Goal: Task Accomplishment & Management: Complete application form

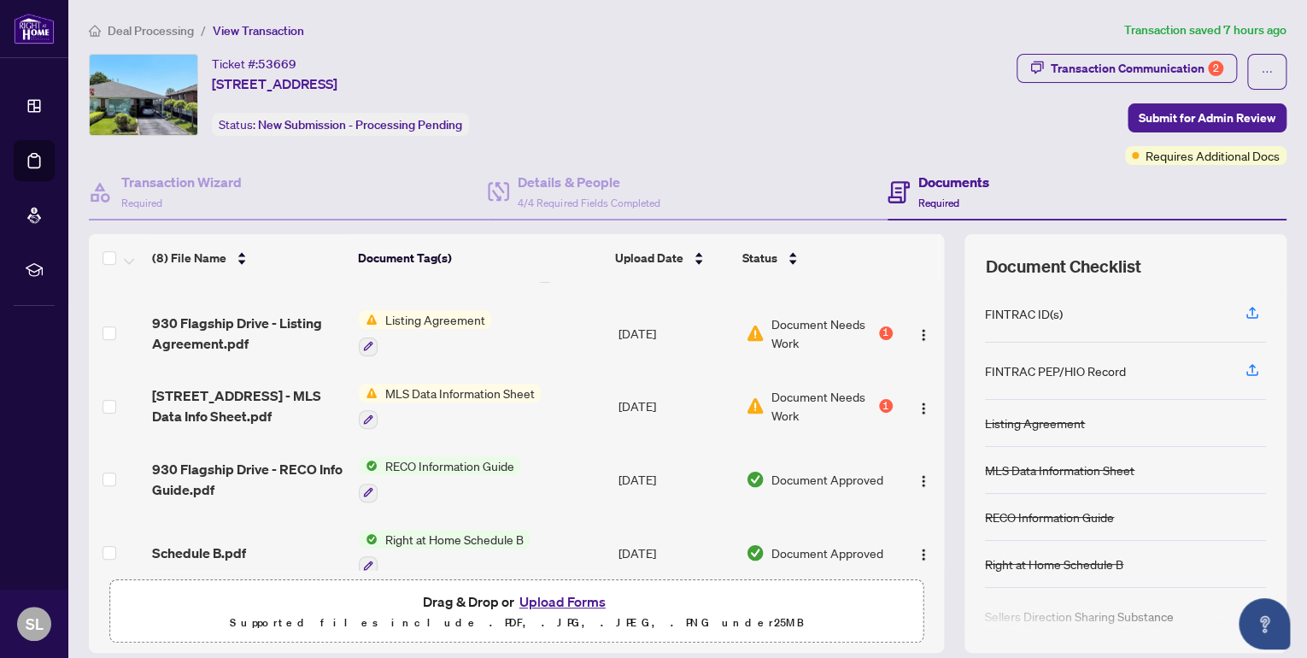
scroll to position [292, 0]
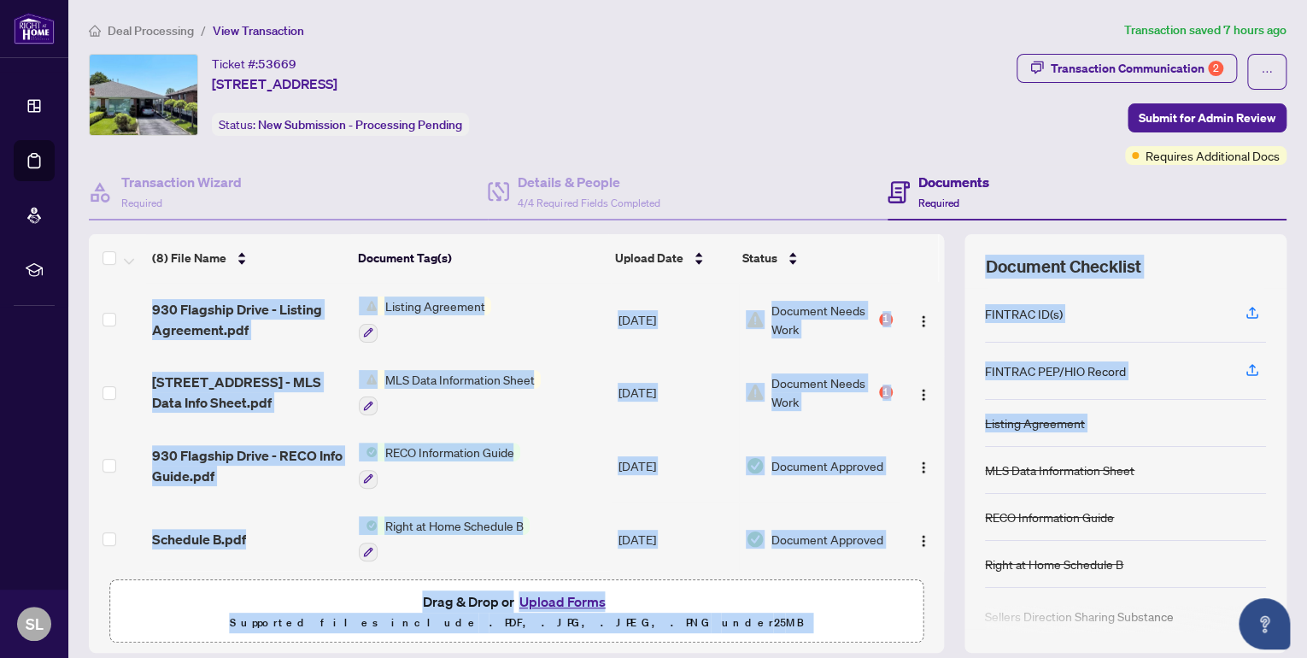
drag, startPoint x: 935, startPoint y: 508, endPoint x: 947, endPoint y: 450, distance: 59.3
click at [947, 450] on div "(8) File Name Document Tag(s) Upload Date Status [STREET_ADDRESS] - accepted ag…" at bounding box center [688, 443] width 1198 height 419
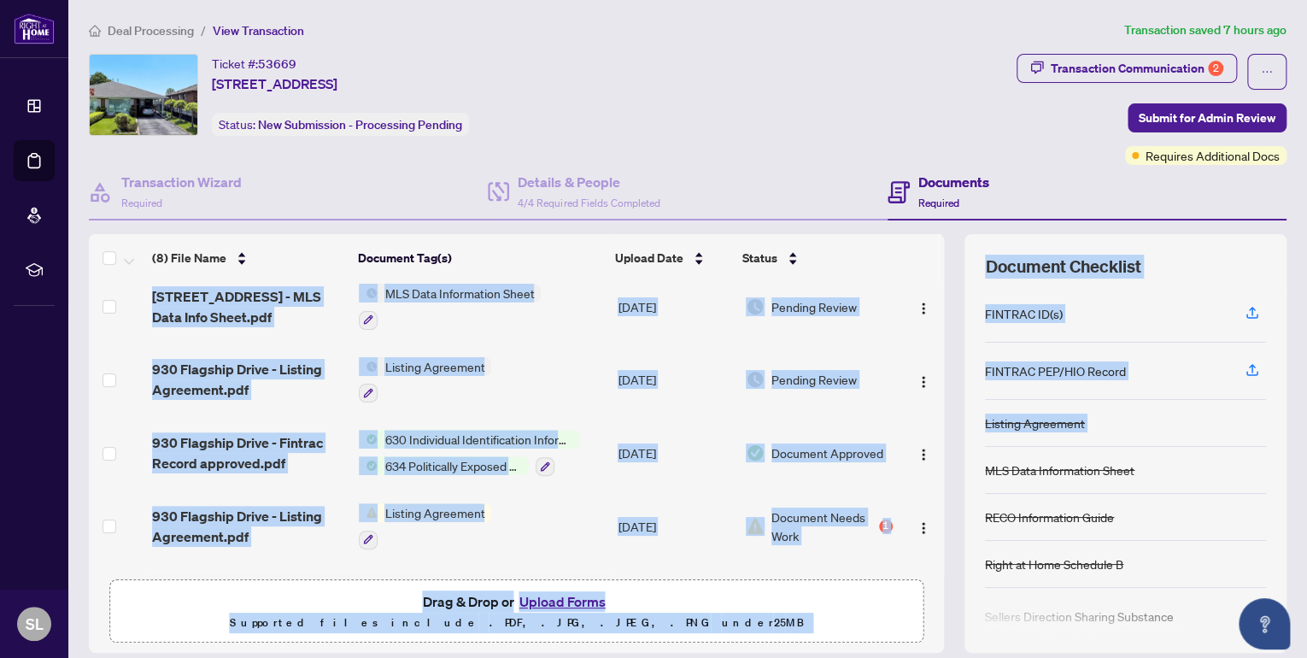
scroll to position [0, 0]
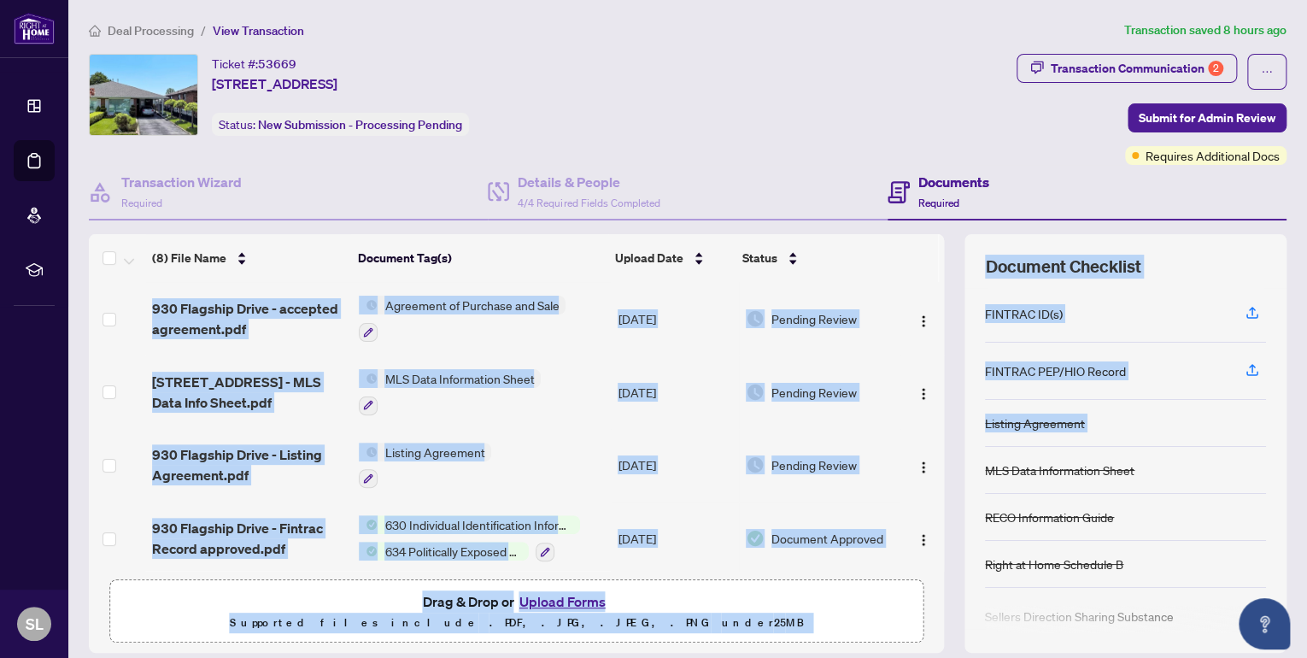
click at [558, 598] on button "Upload Forms" at bounding box center [562, 601] width 97 height 22
click at [541, 601] on button "Upload Forms" at bounding box center [562, 601] width 97 height 22
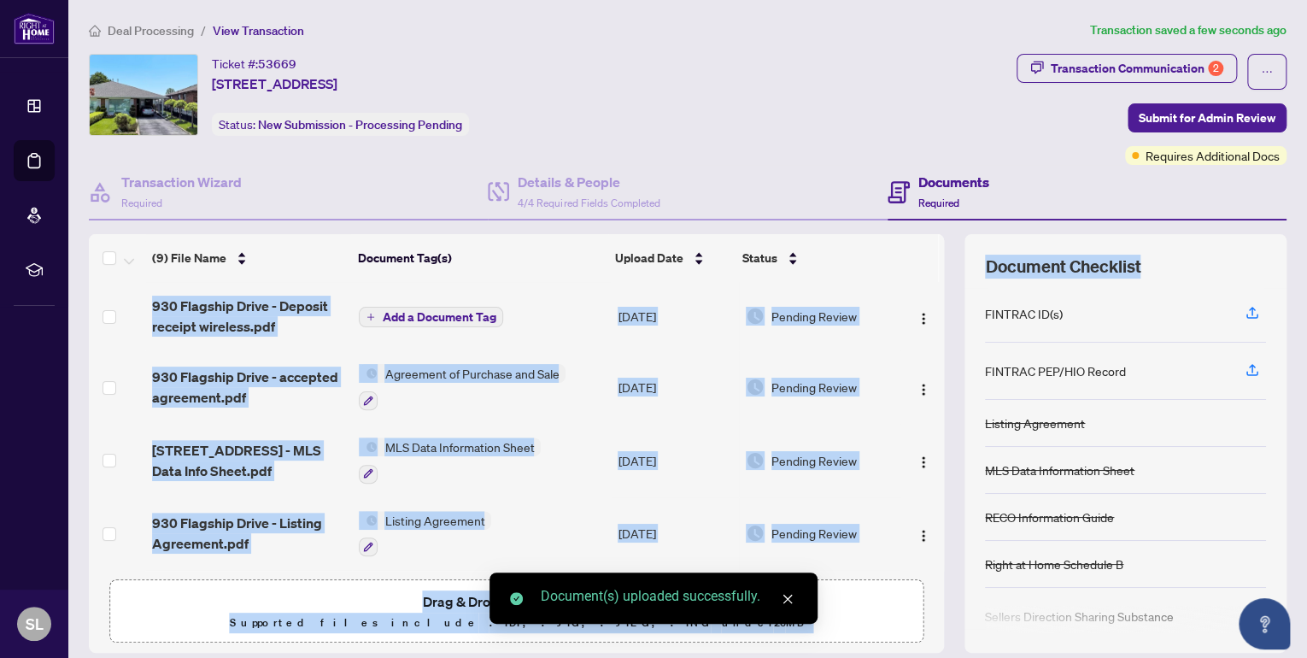
click at [452, 311] on span "Add a Document Tag" at bounding box center [439, 317] width 114 height 12
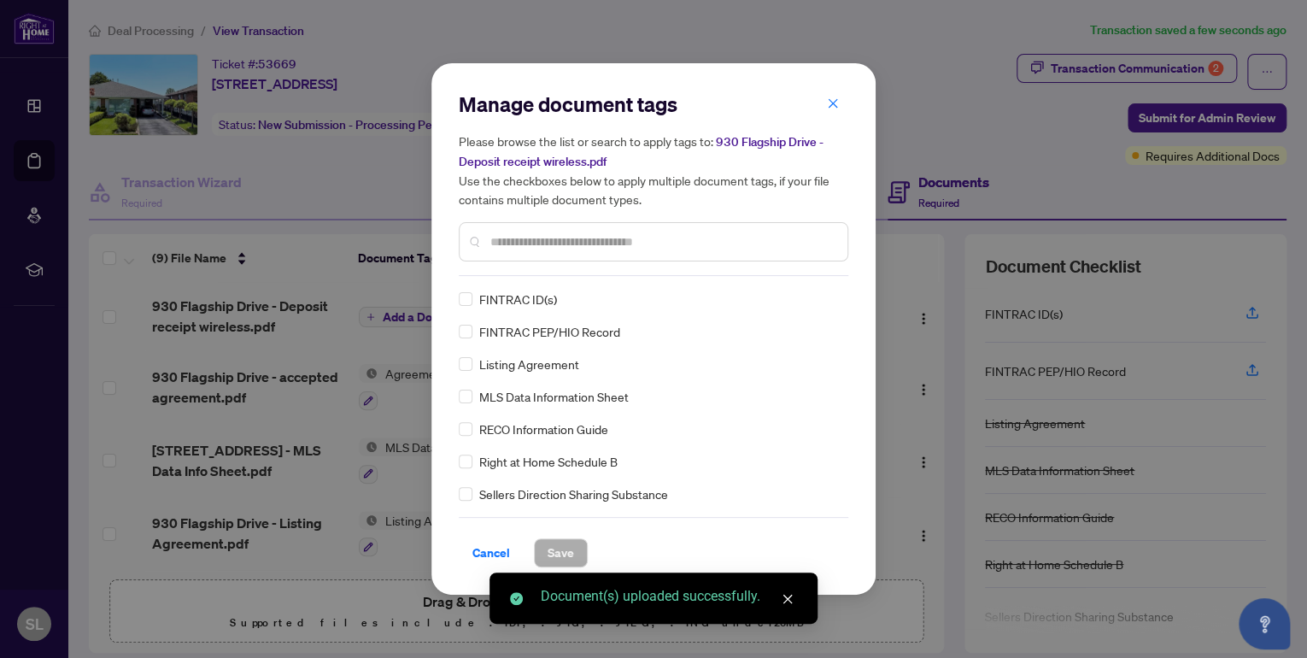
click at [509, 268] on div "Manage document tags Please browse the list or search to apply tags to: 930 Fla…" at bounding box center [654, 183] width 390 height 185
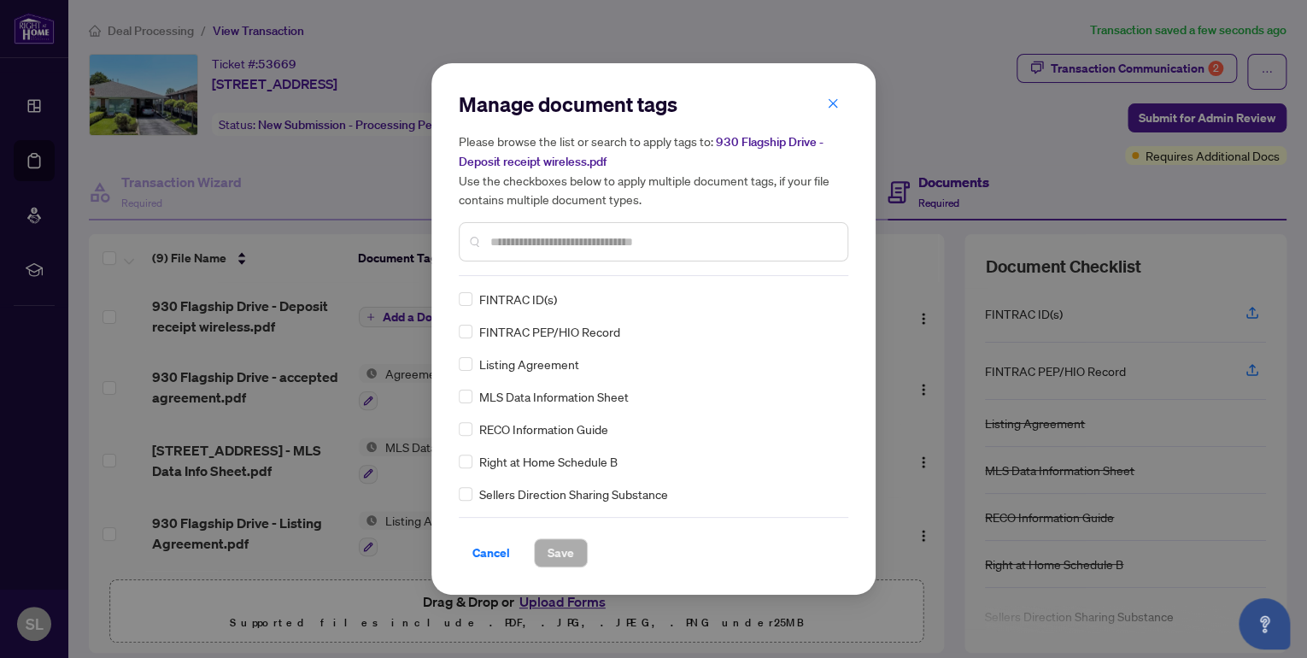
click at [518, 253] on div at bounding box center [654, 241] width 390 height 39
drag, startPoint x: 518, startPoint y: 253, endPoint x: 653, endPoint y: 242, distance: 135.4
click at [653, 242] on input "text" at bounding box center [661, 241] width 343 height 19
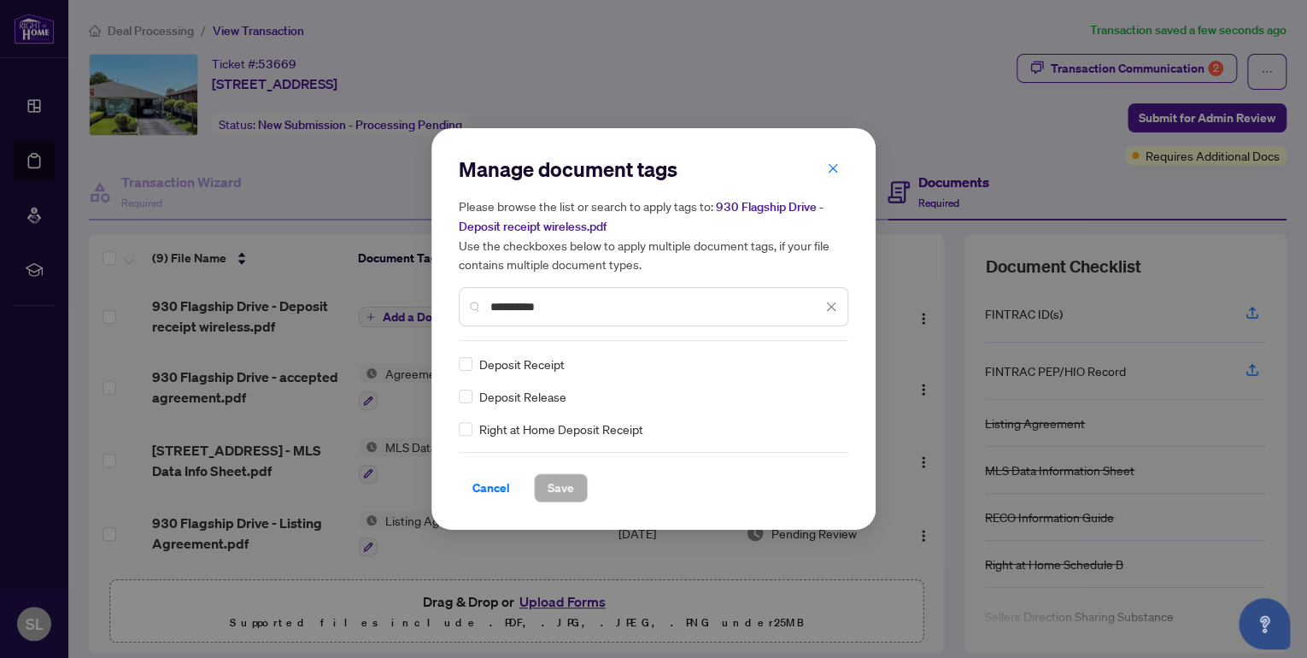
type input "**********"
click at [546, 367] on span "Deposit Receipt" at bounding box center [521, 364] width 85 height 19
click at [564, 492] on span "Save" at bounding box center [561, 487] width 26 height 27
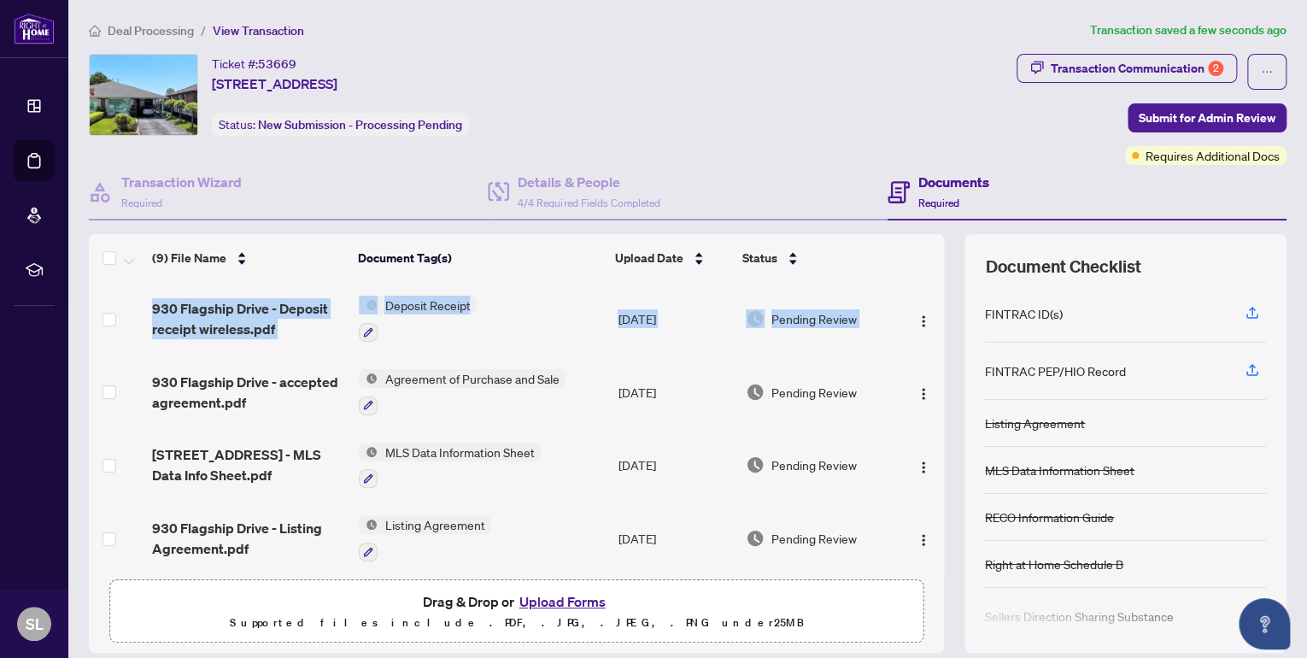
drag, startPoint x: 927, startPoint y: 342, endPoint x: 932, endPoint y: 407, distance: 65.1
click at [932, 407] on div "930 Flagship Drive - Deposit receipt wireless.pdf Deposit Receipt [DATE] Pendin…" at bounding box center [516, 426] width 855 height 289
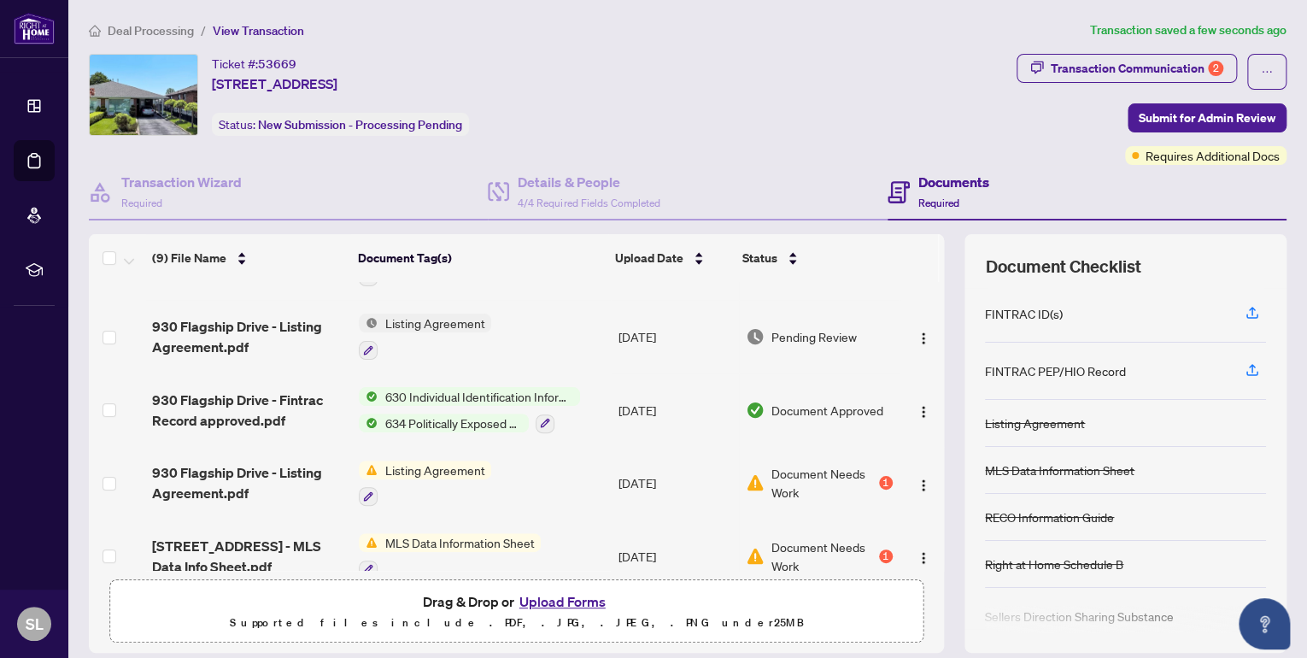
scroll to position [239, 0]
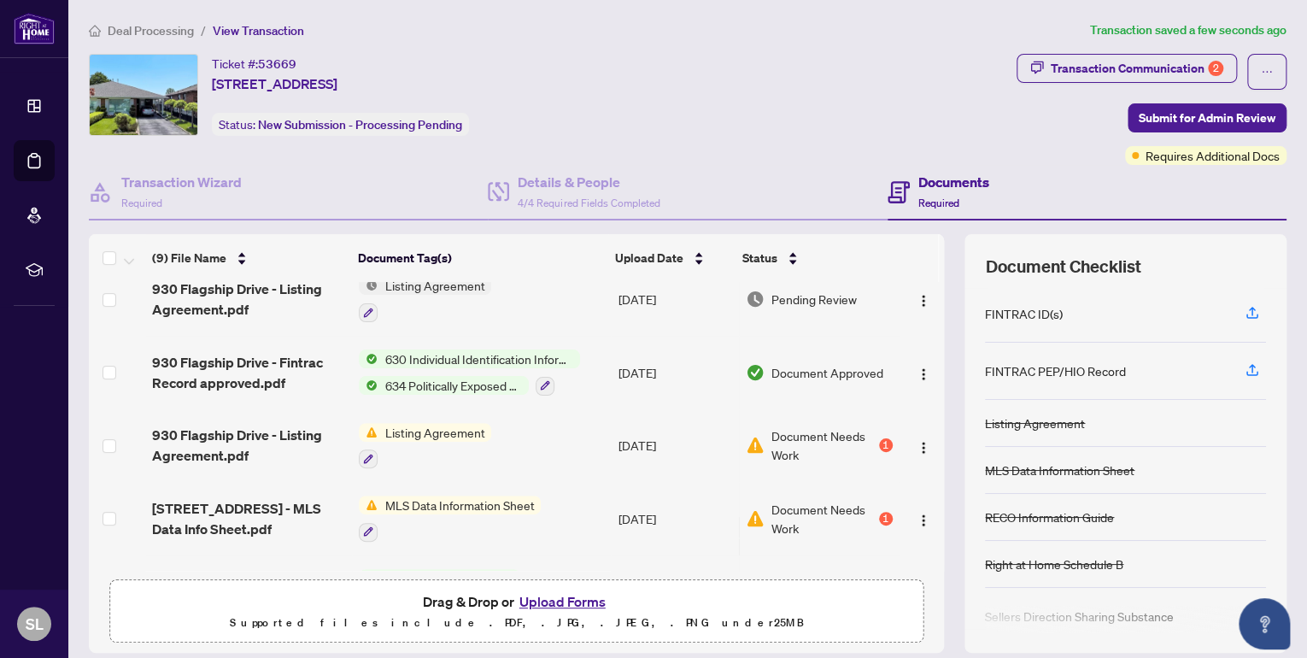
click at [636, 482] on td "[DATE]" at bounding box center [675, 518] width 128 height 73
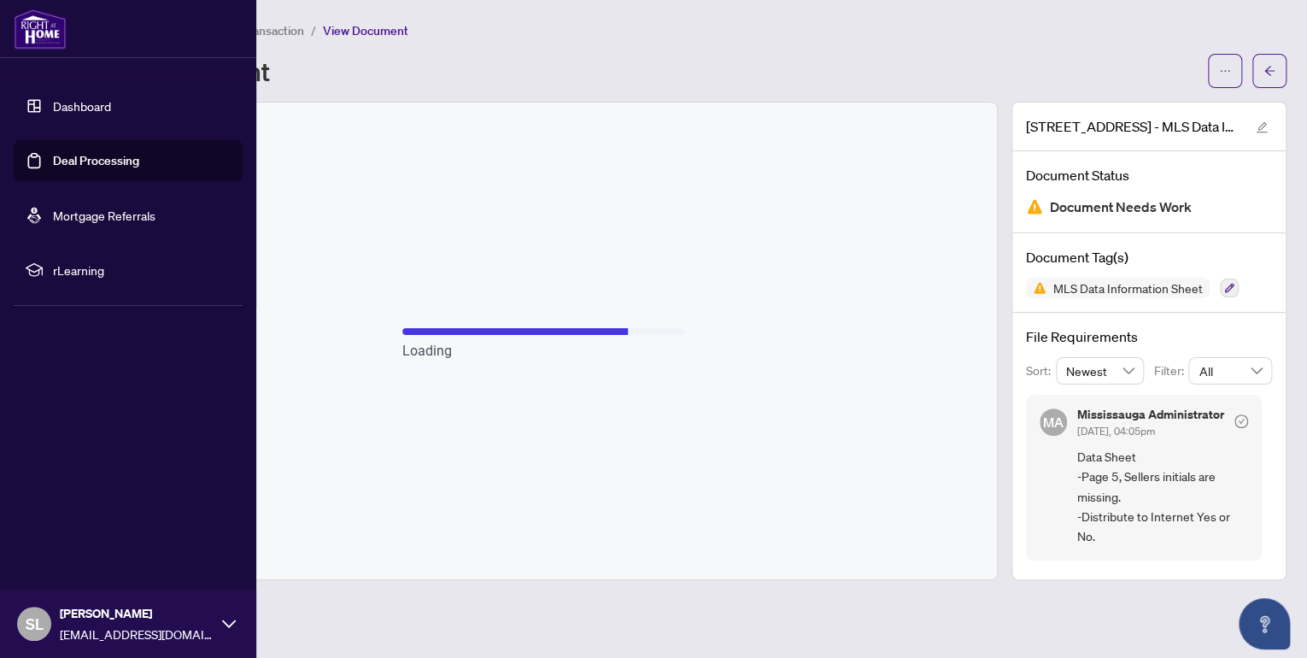
click at [62, 104] on link "Dashboard" at bounding box center [82, 105] width 58 height 15
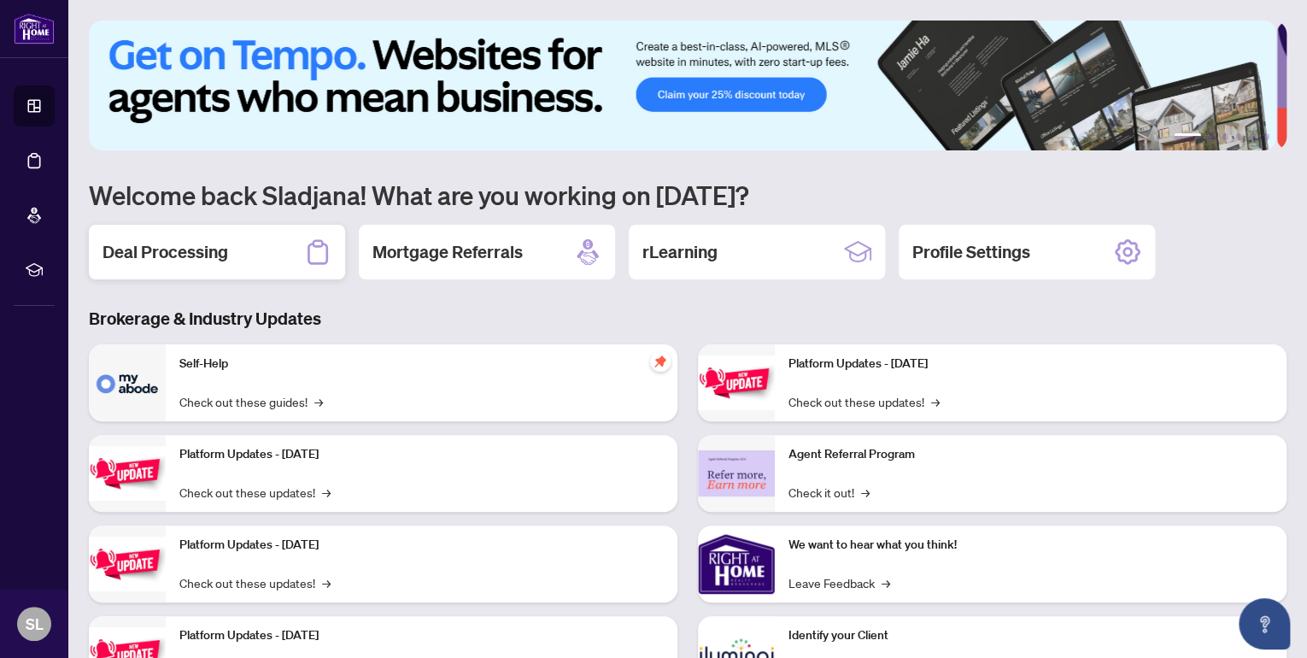
click at [192, 262] on h2 "Deal Processing" at bounding box center [166, 252] width 126 height 24
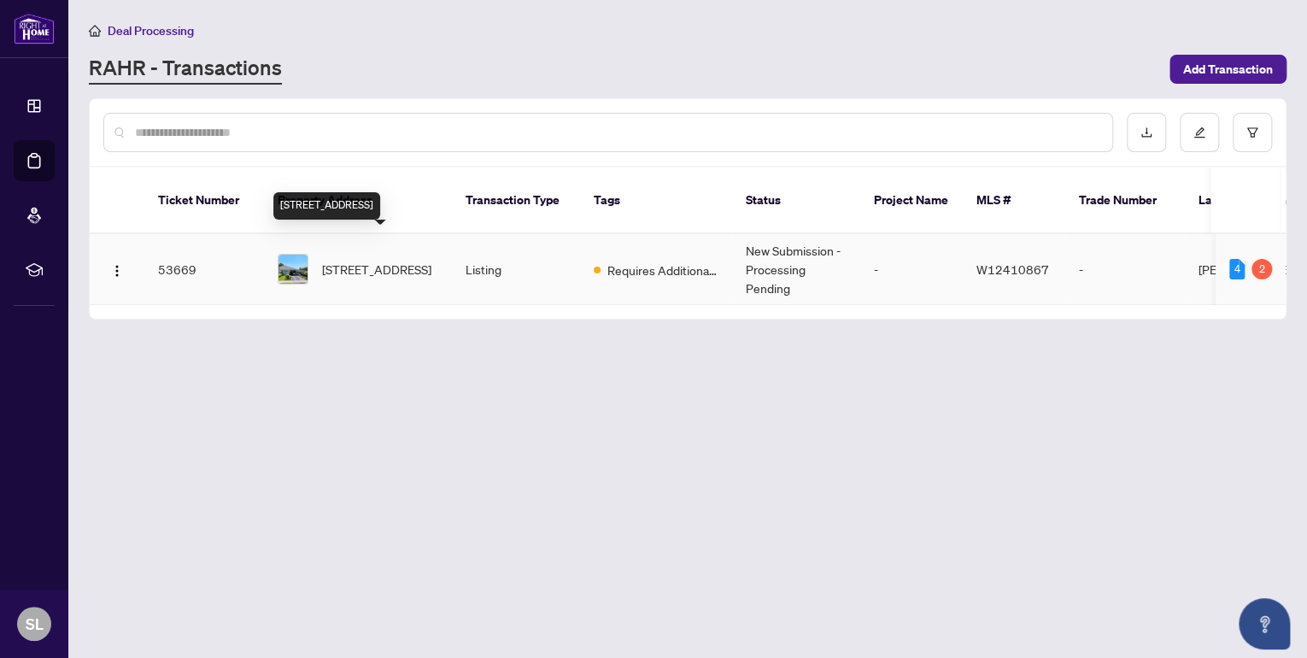
click at [387, 260] on span "[STREET_ADDRESS]" at bounding box center [376, 269] width 109 height 19
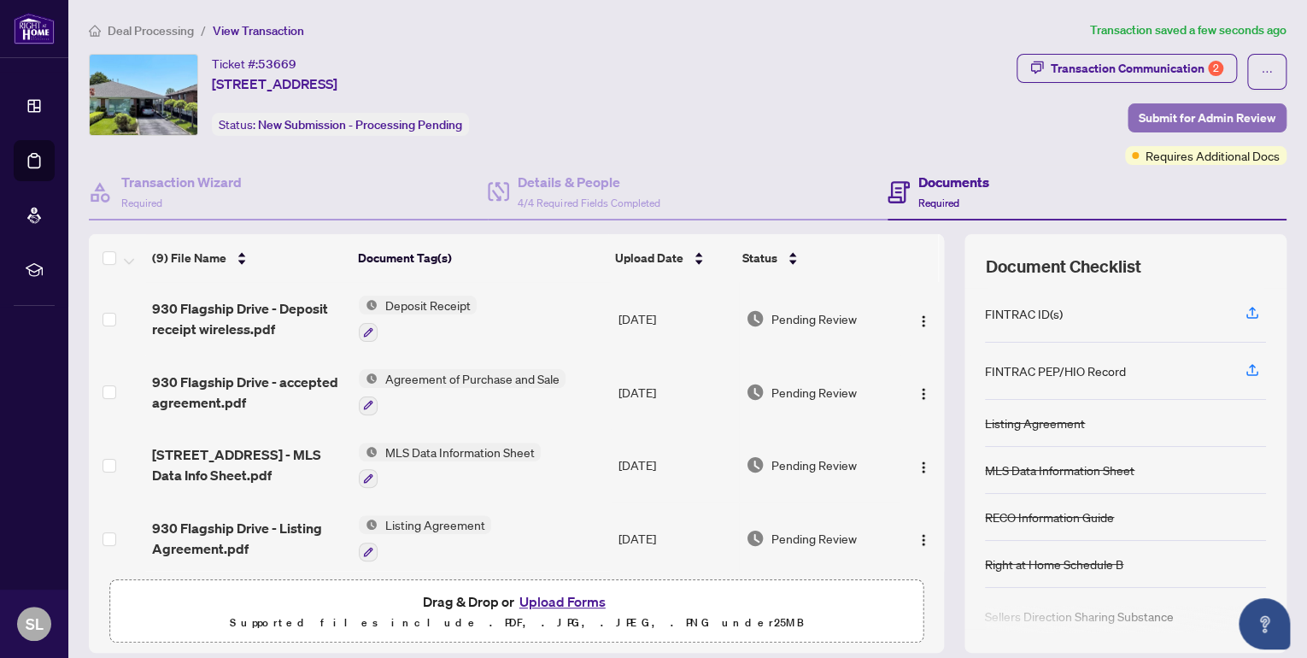
click at [1193, 117] on span "Submit for Admin Review" at bounding box center [1207, 117] width 137 height 27
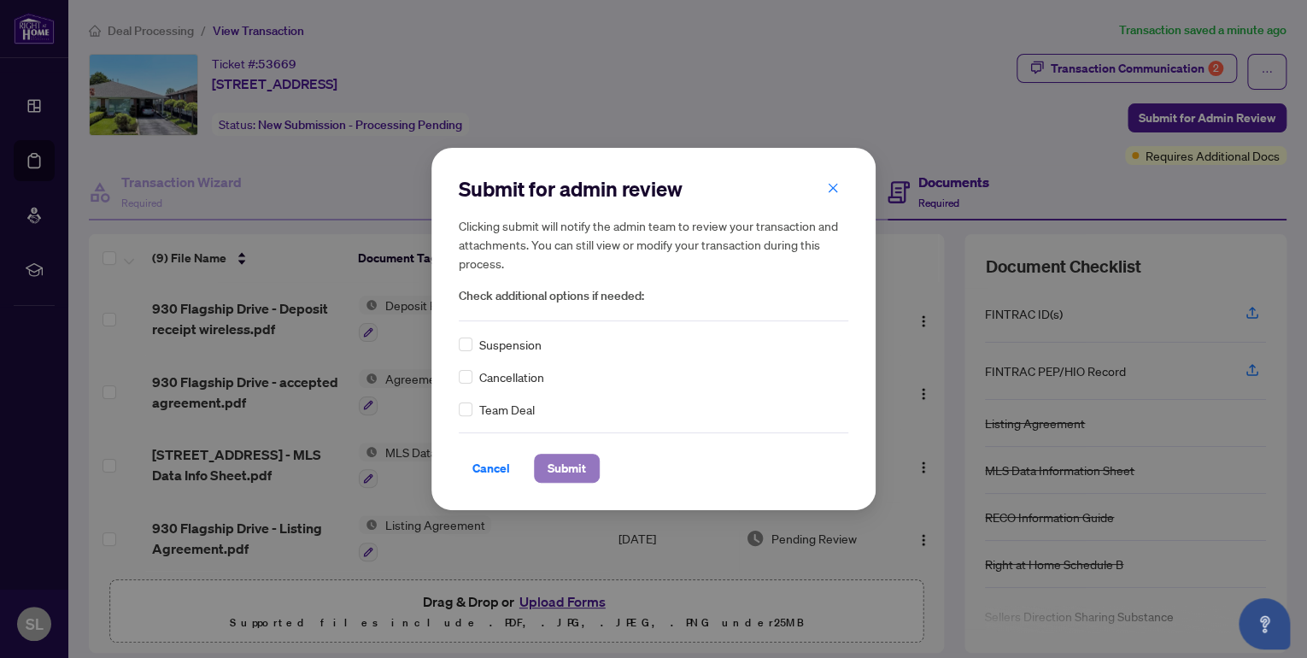
click at [571, 471] on span "Submit" at bounding box center [567, 468] width 38 height 27
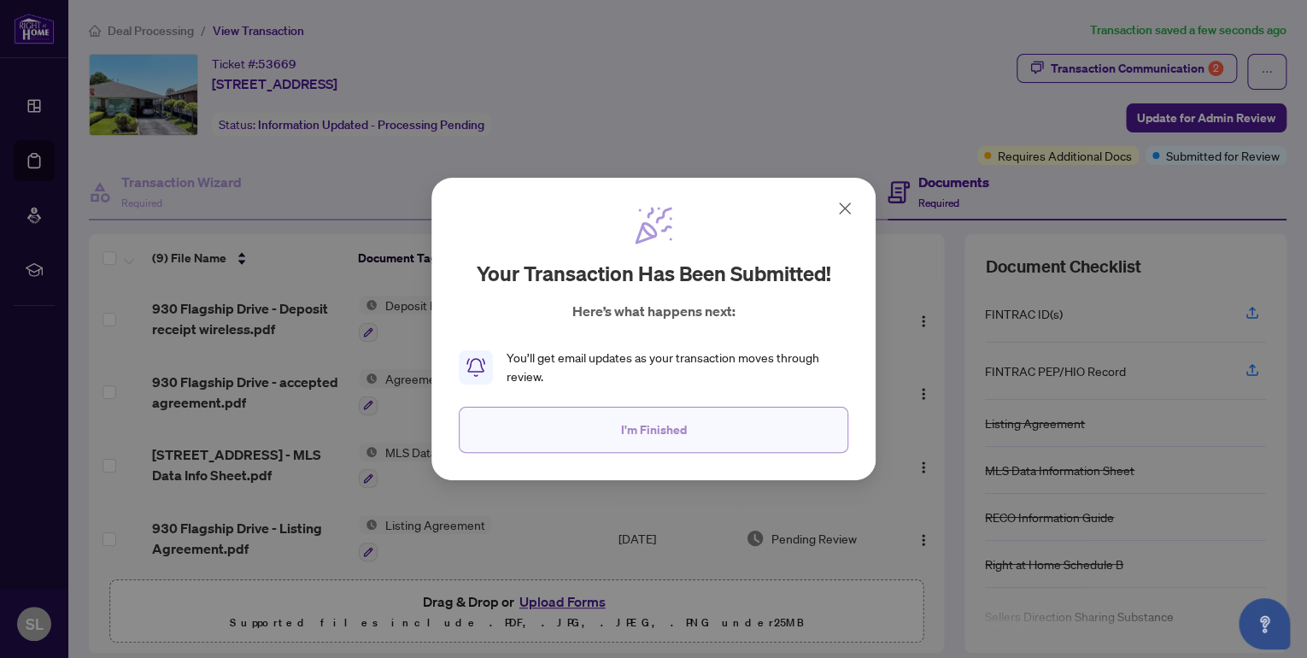
click at [641, 433] on span "I'm Finished" at bounding box center [654, 429] width 66 height 27
